Goal: Information Seeking & Learning: Learn about a topic

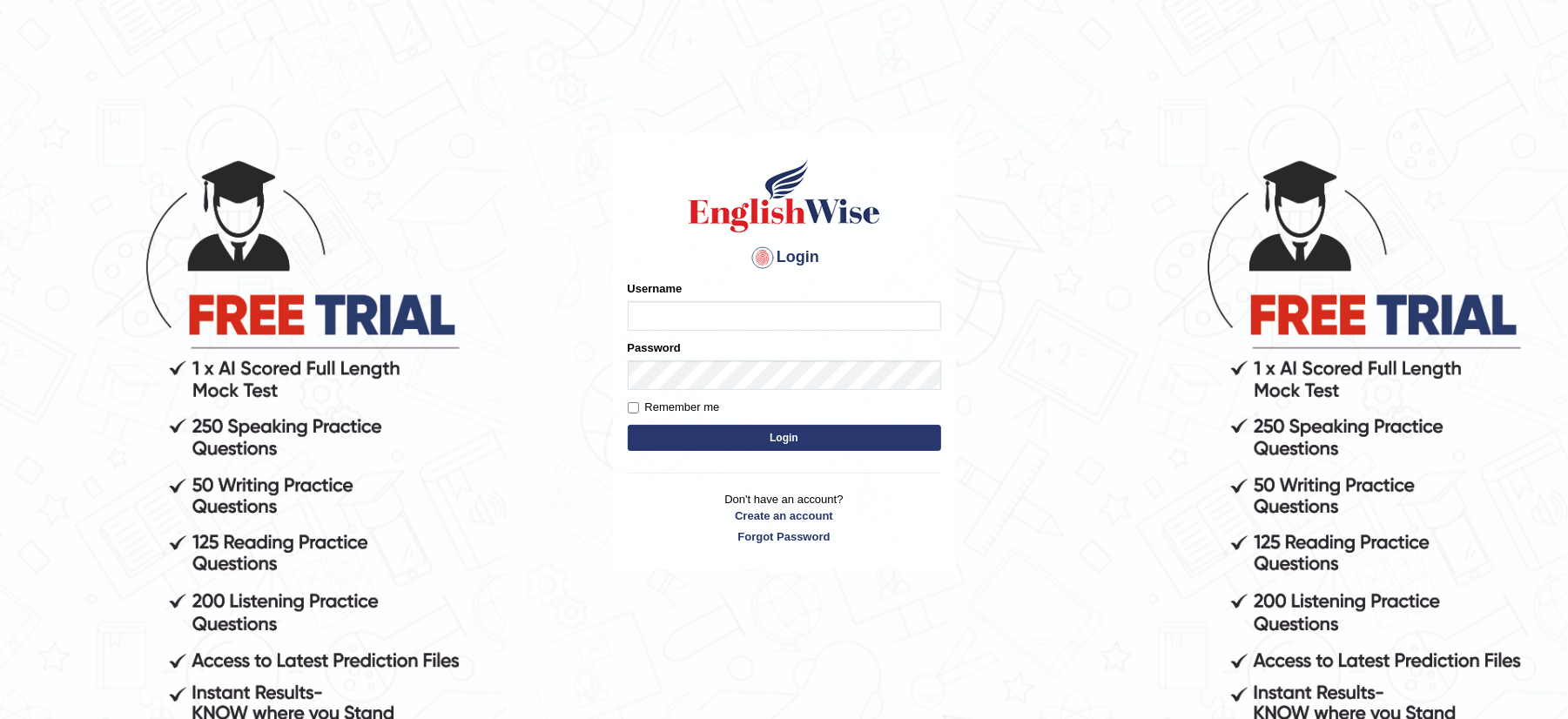
type input "musukwaluis1"
click at [706, 443] on button "Login" at bounding box center [784, 438] width 314 height 26
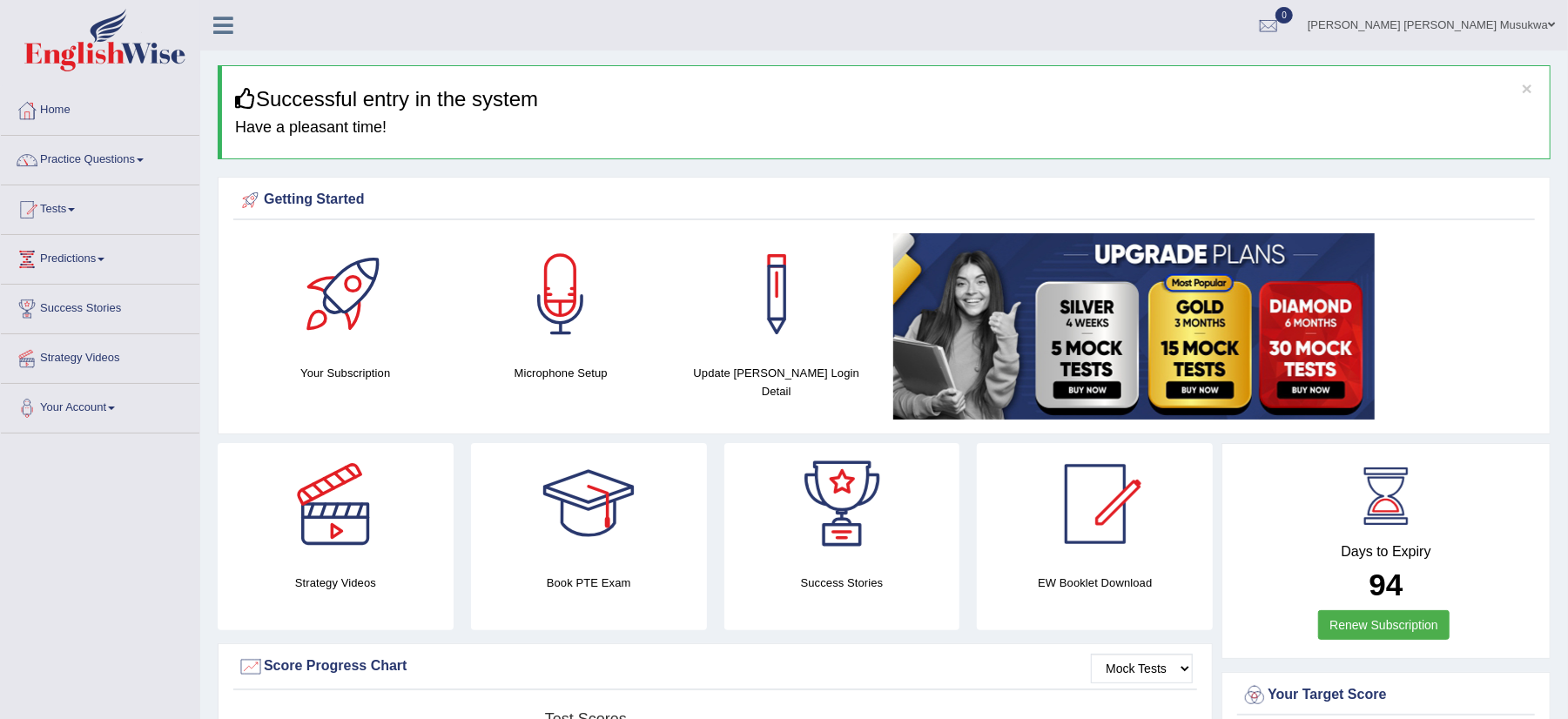
click at [116, 157] on link "Practice Questions" at bounding box center [100, 158] width 199 height 44
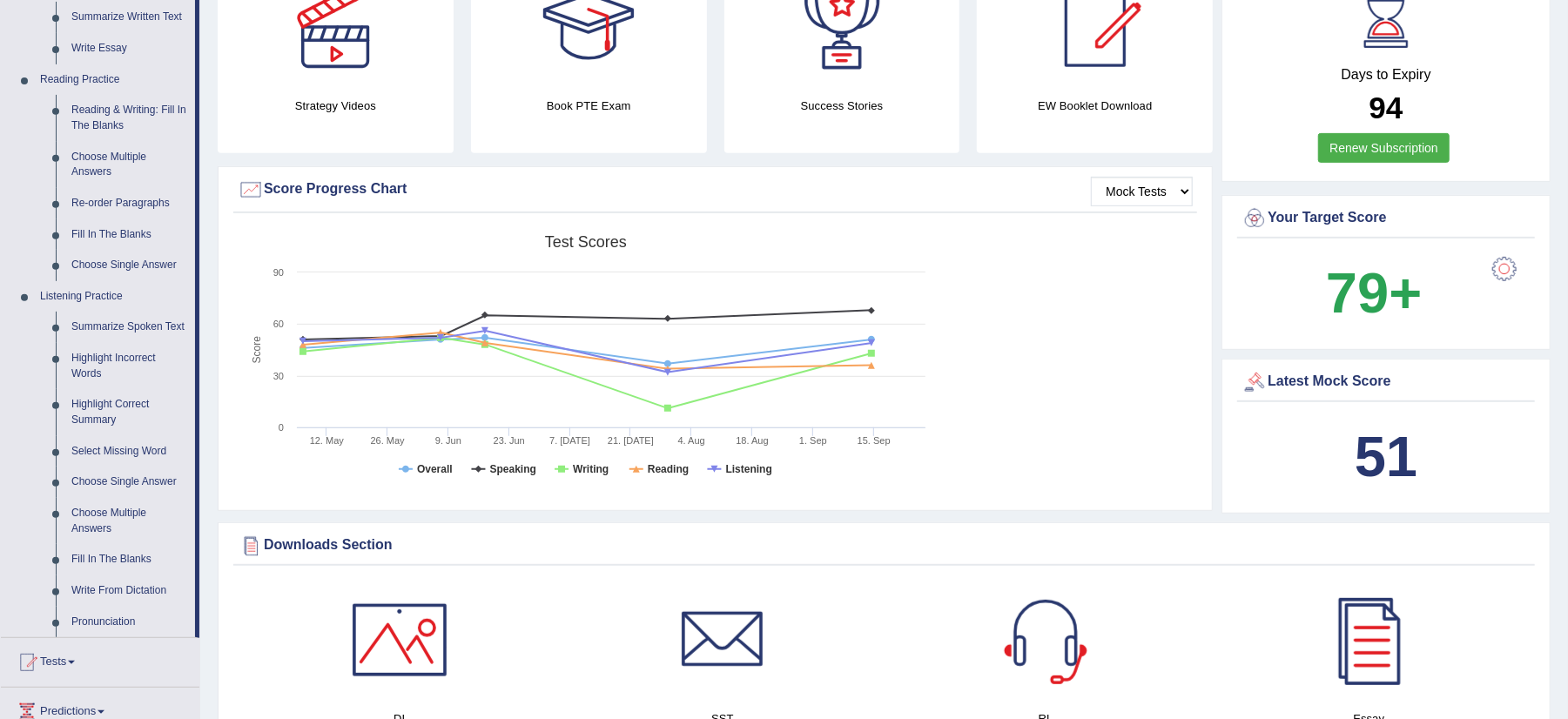
scroll to position [479, 0]
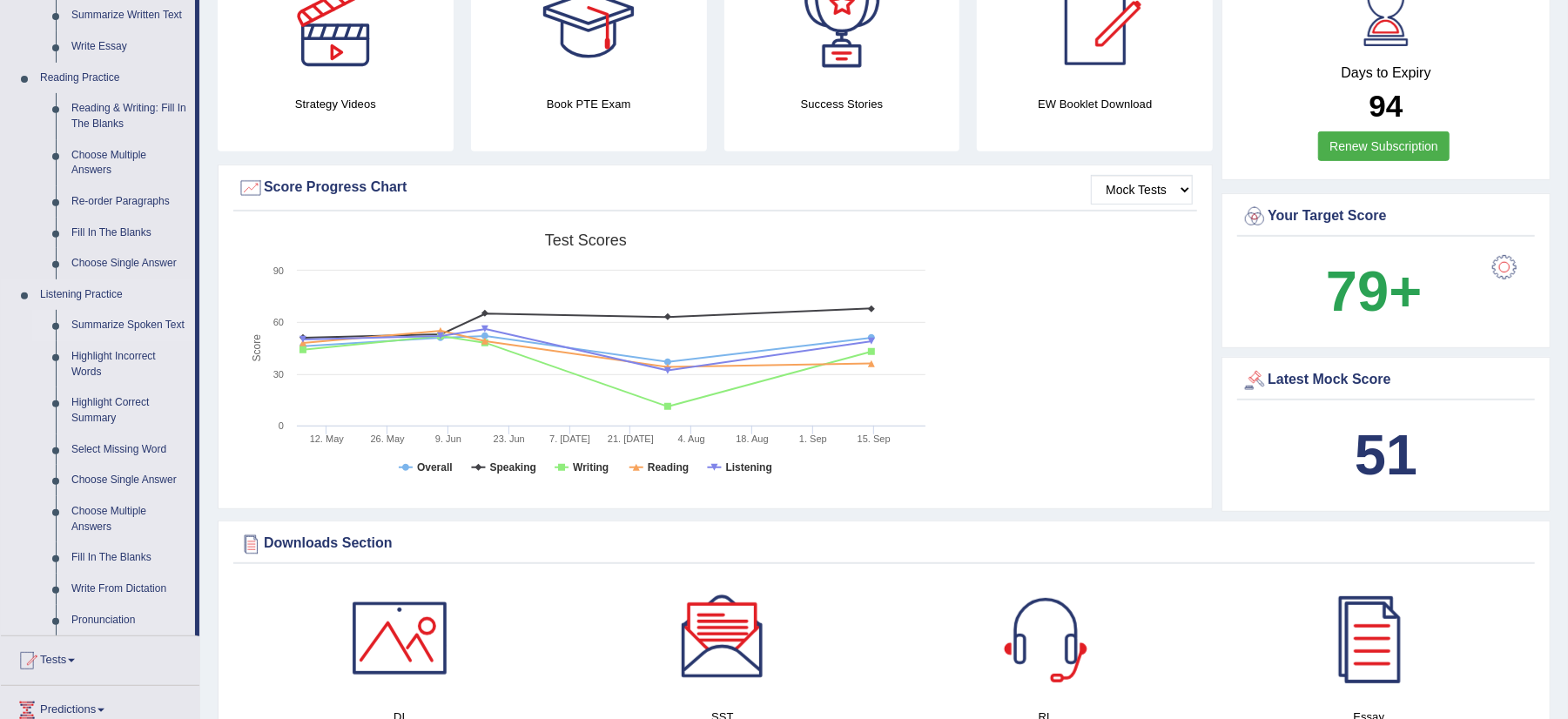
click at [151, 326] on link "Summarize Spoken Text" at bounding box center [129, 326] width 132 height 31
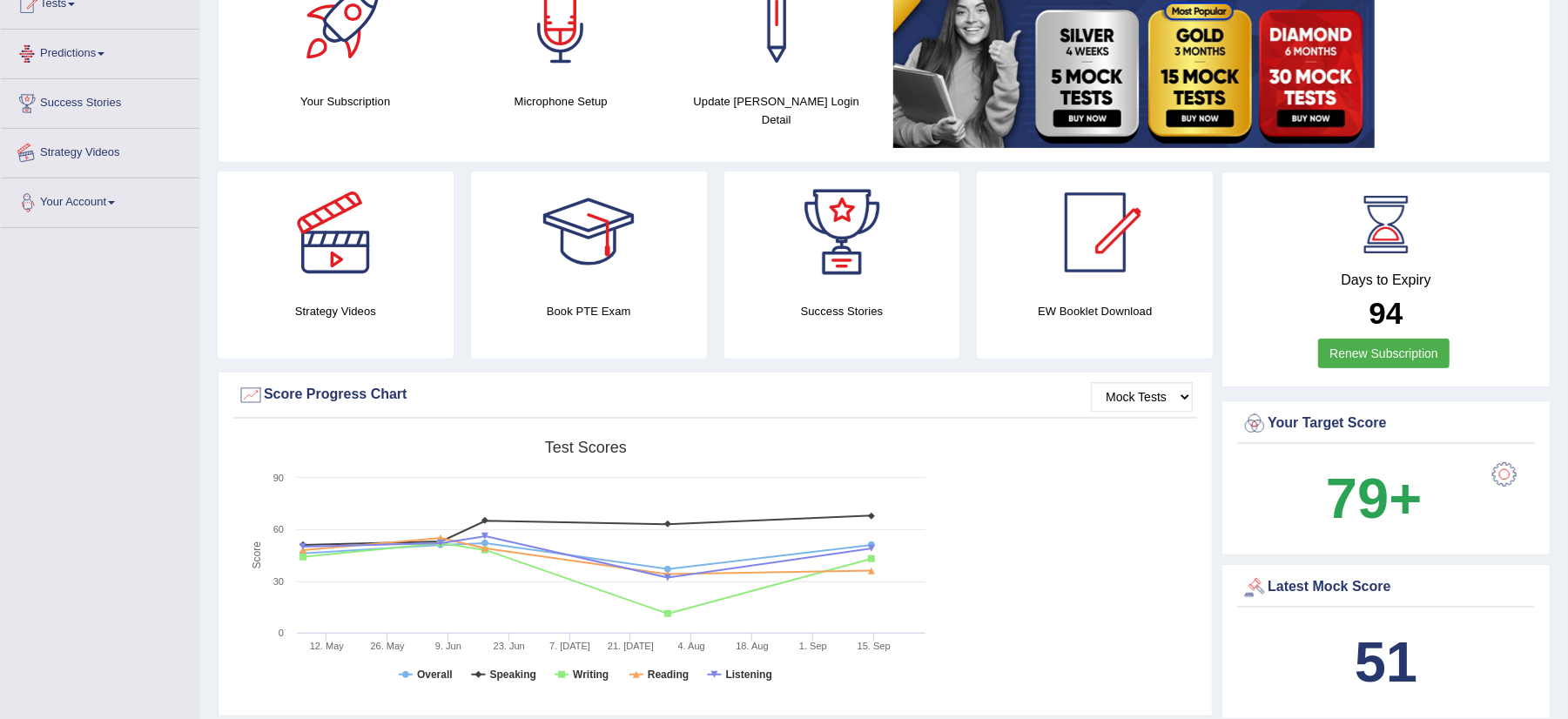
scroll to position [488, 0]
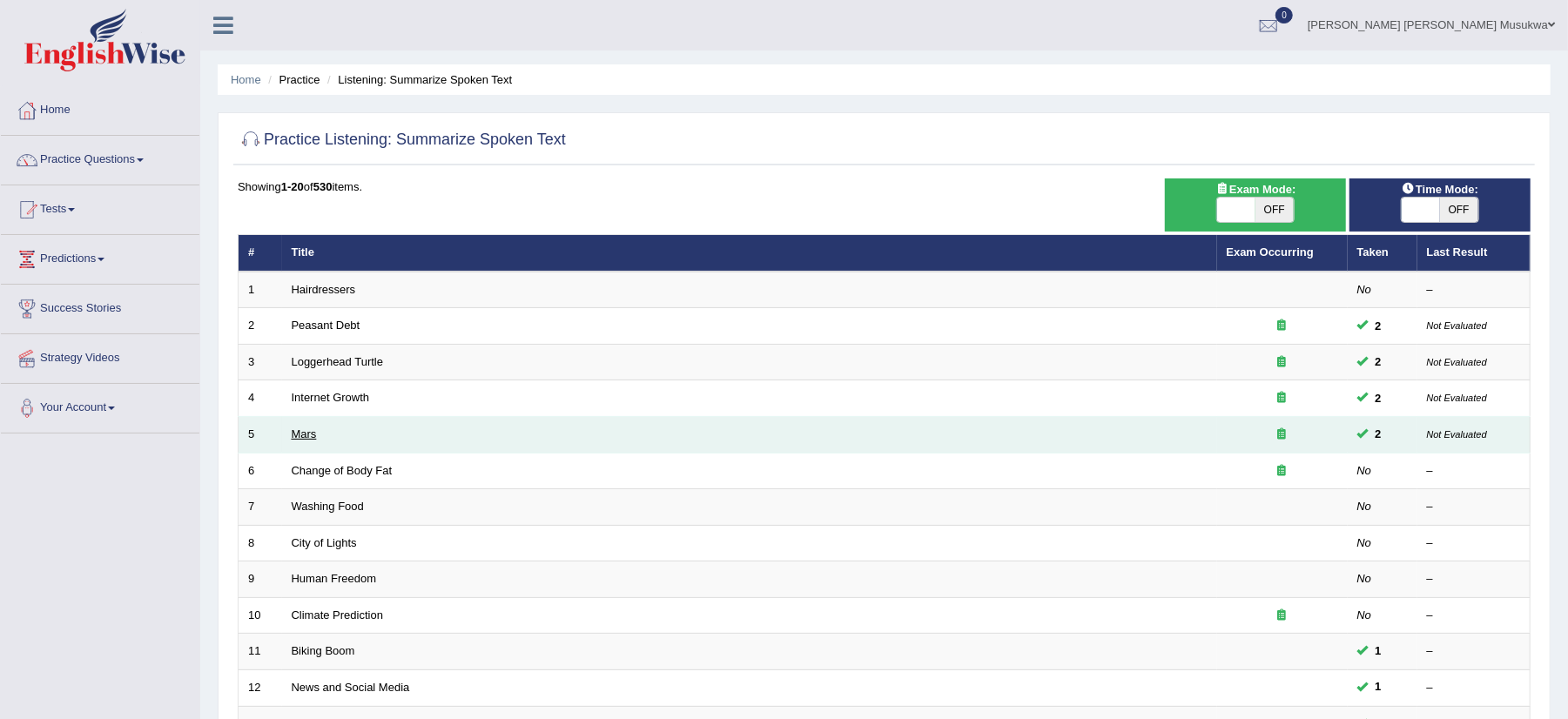
click at [311, 439] on link "Mars" at bounding box center [304, 434] width 25 height 13
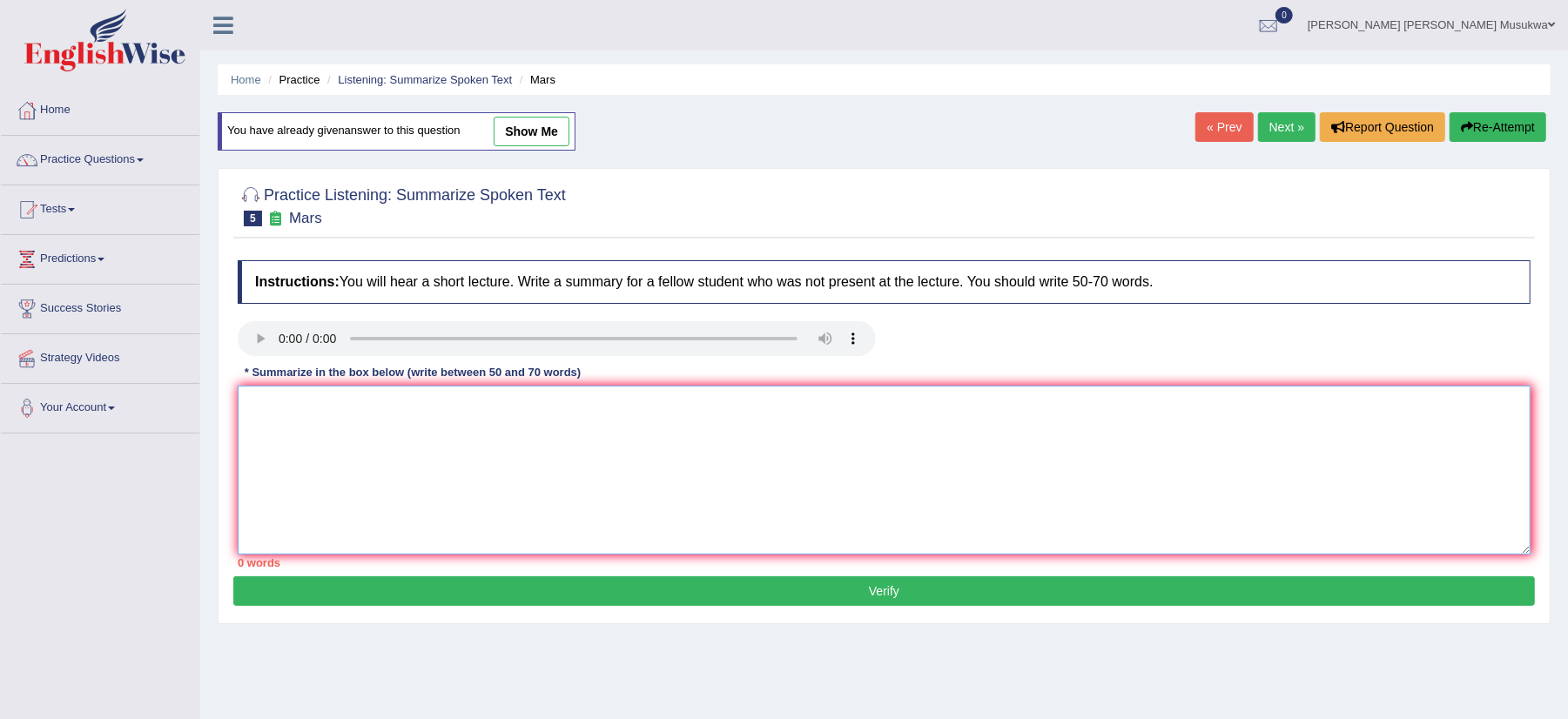
click at [255, 409] on textarea at bounding box center [884, 471] width 1293 height 169
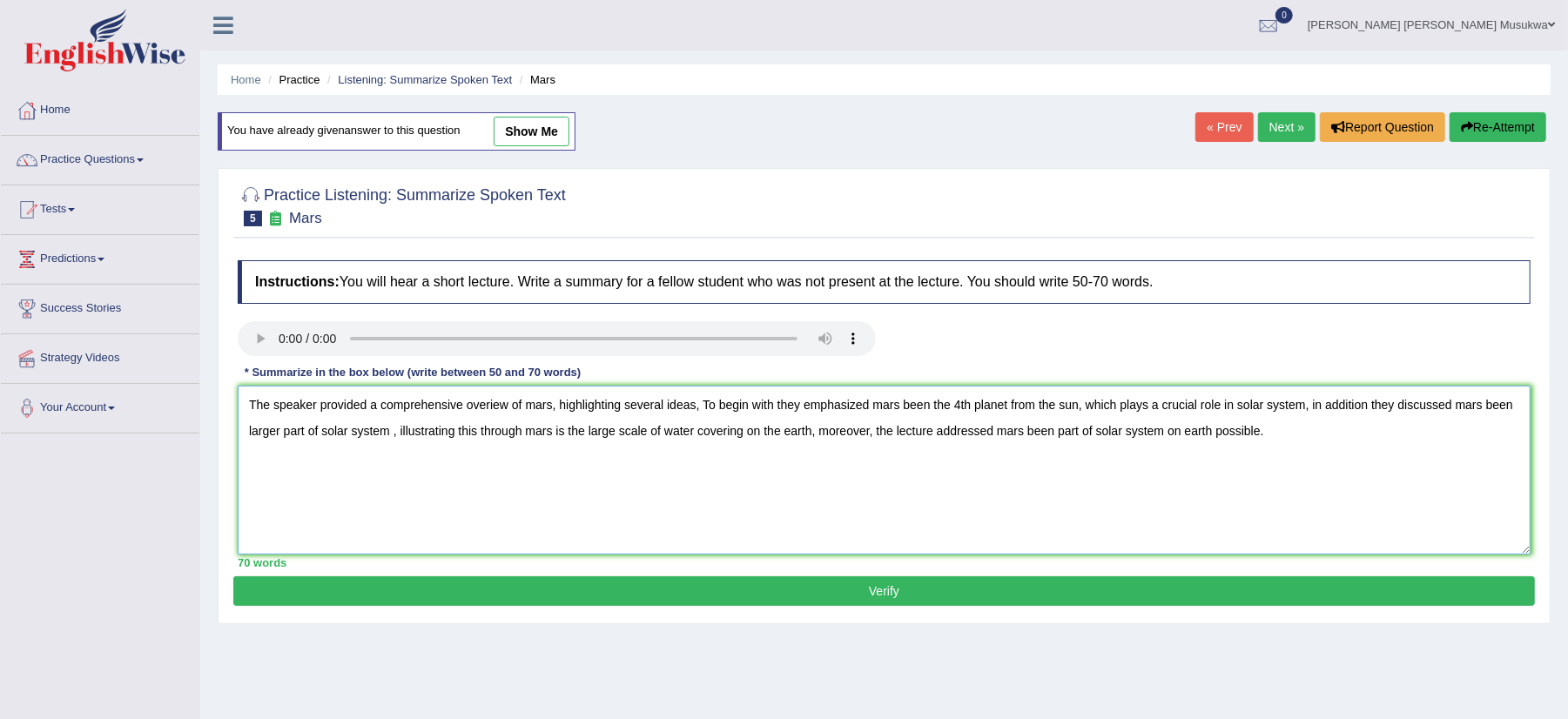
type textarea "The speaker provided a comprehensive overiew of mars, highlighting several idea…"
click at [597, 586] on button "Verify" at bounding box center [884, 592] width 1301 height 30
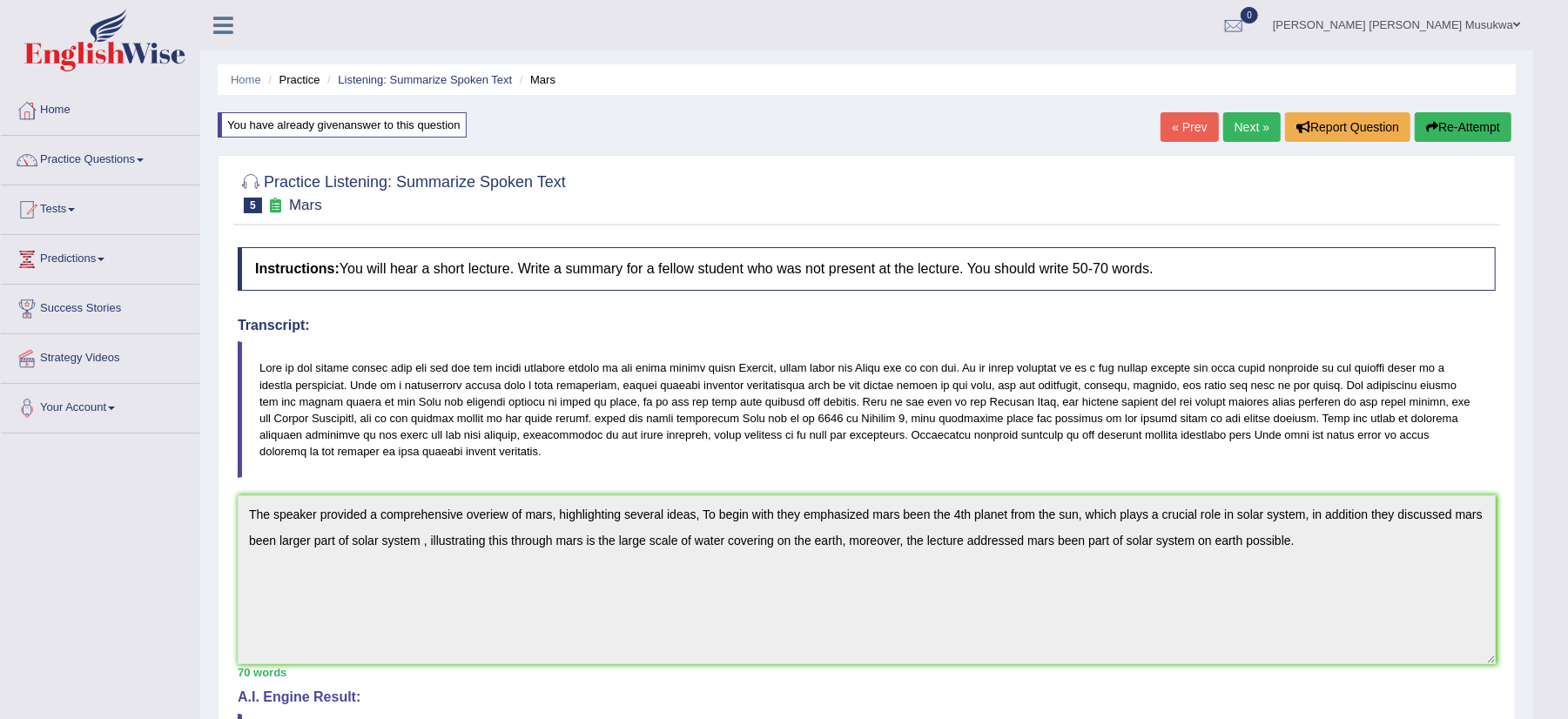
click at [1449, 116] on button "Re-Attempt" at bounding box center [1463, 127] width 97 height 30
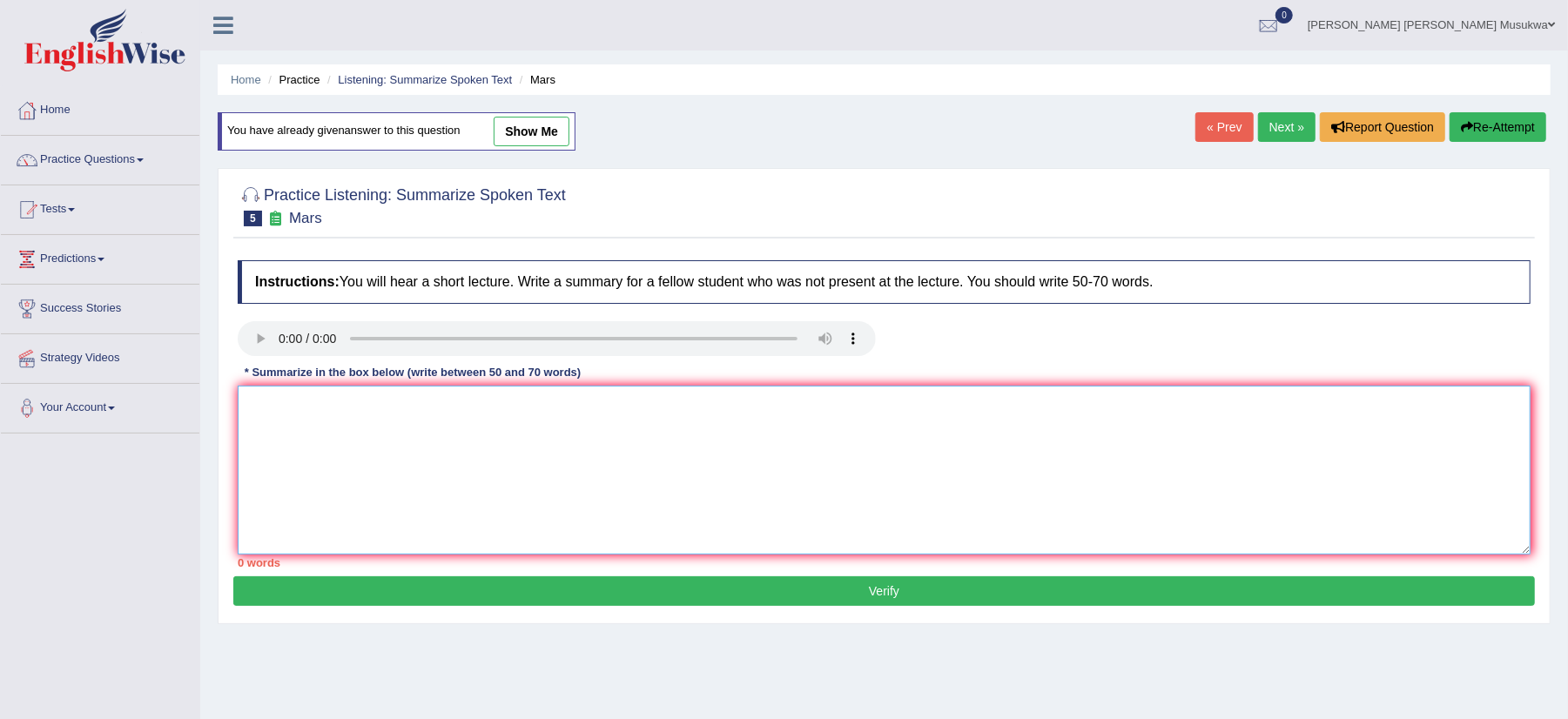
click at [423, 422] on textarea at bounding box center [884, 471] width 1293 height 169
paste textarea "The speaker provided a comprehensive overiew of mars, highlighting several idea…"
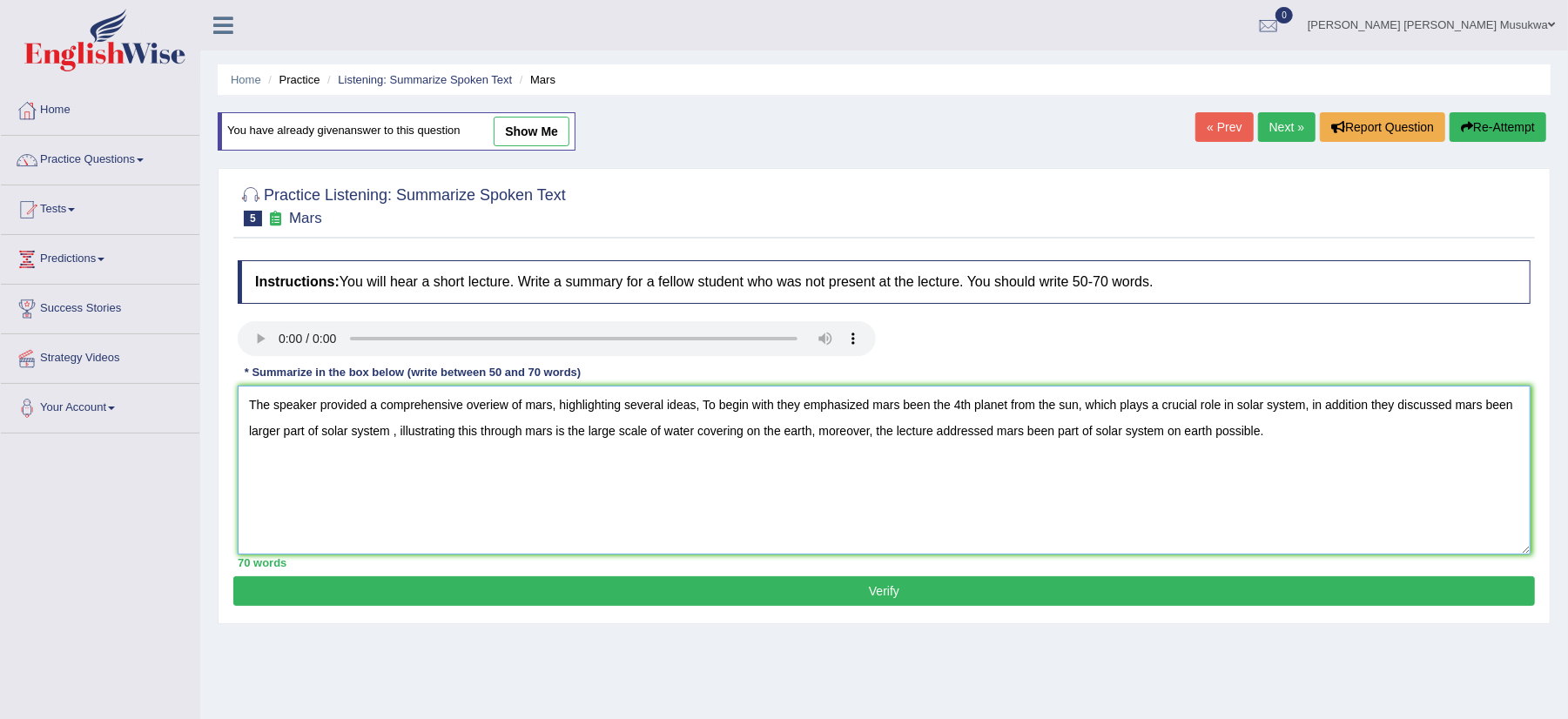
click at [491, 409] on textarea "The speaker provided a comprehensive overiew of mars, highlighting several idea…" at bounding box center [884, 471] width 1293 height 169
type textarea "The speaker provided a comprehensive overview of mars, highlighting several ide…"
click at [879, 600] on button "Verify" at bounding box center [884, 592] width 1301 height 30
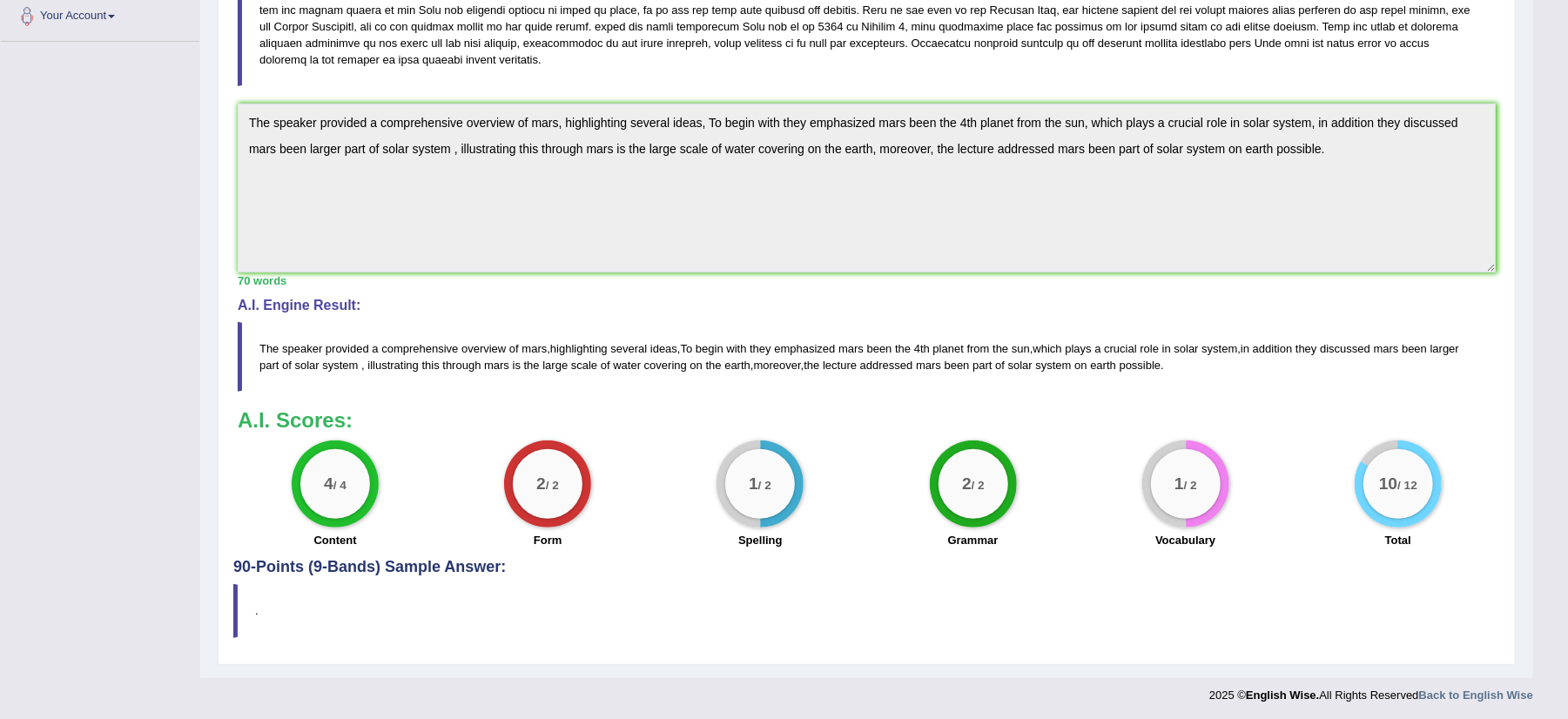
scroll to position [398, 0]
